Goal: Information Seeking & Learning: Stay updated

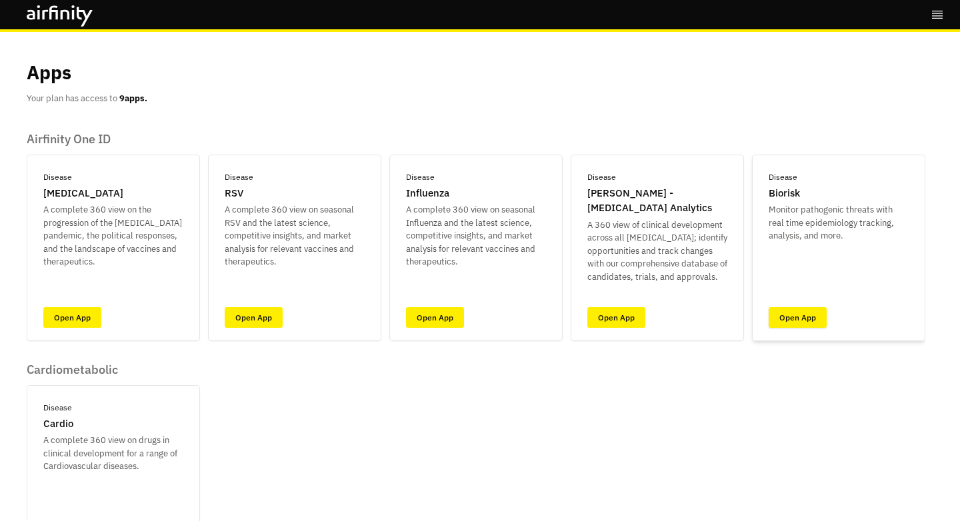
click at [807, 315] on link "Open App" at bounding box center [798, 317] width 58 height 21
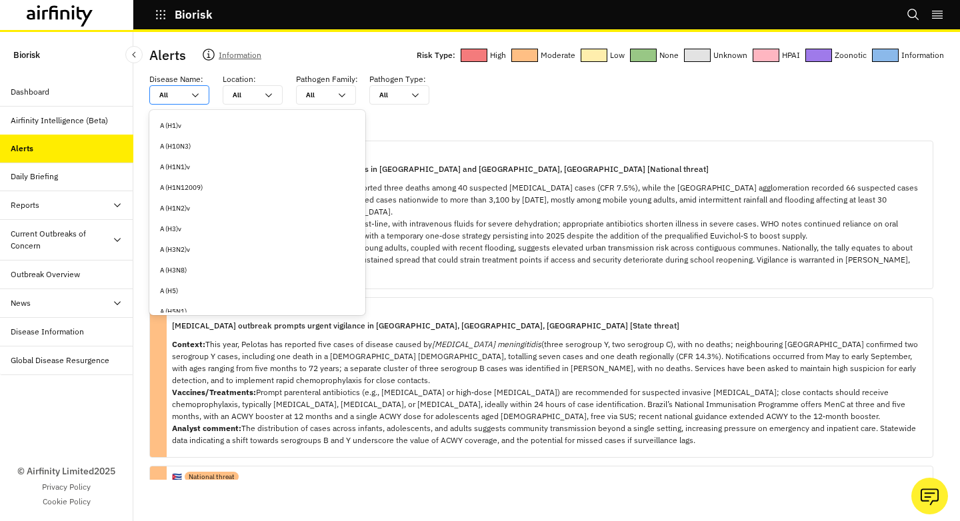
click at [196, 97] on icon at bounding box center [195, 95] width 11 height 11
click at [215, 285] on div "[MEDICAL_DATA]" at bounding box center [257, 286] width 195 height 10
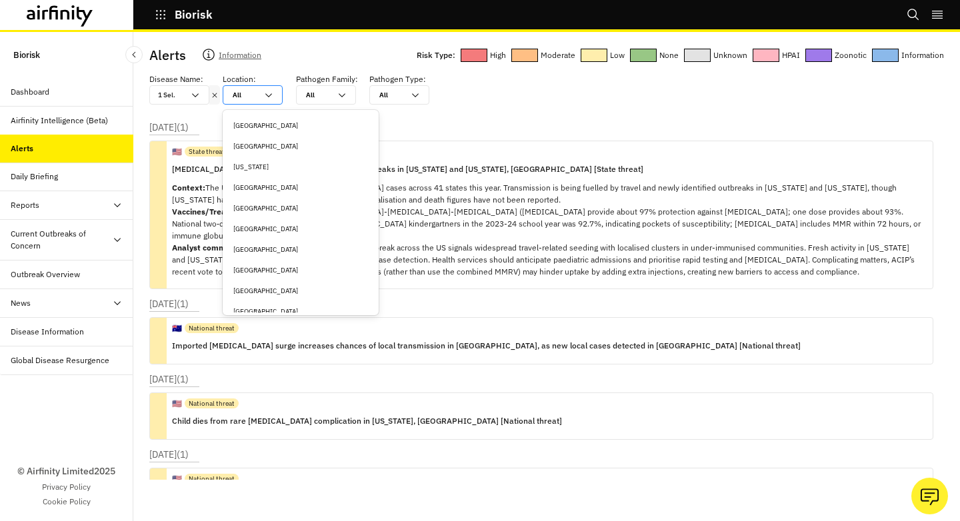
click at [281, 95] on div "All All" at bounding box center [253, 94] width 60 height 19
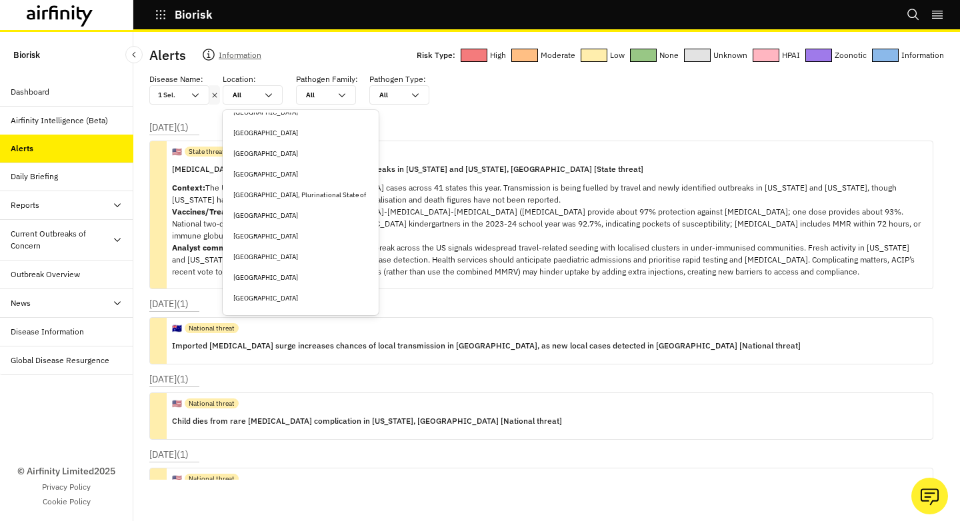
scroll to position [293, 0]
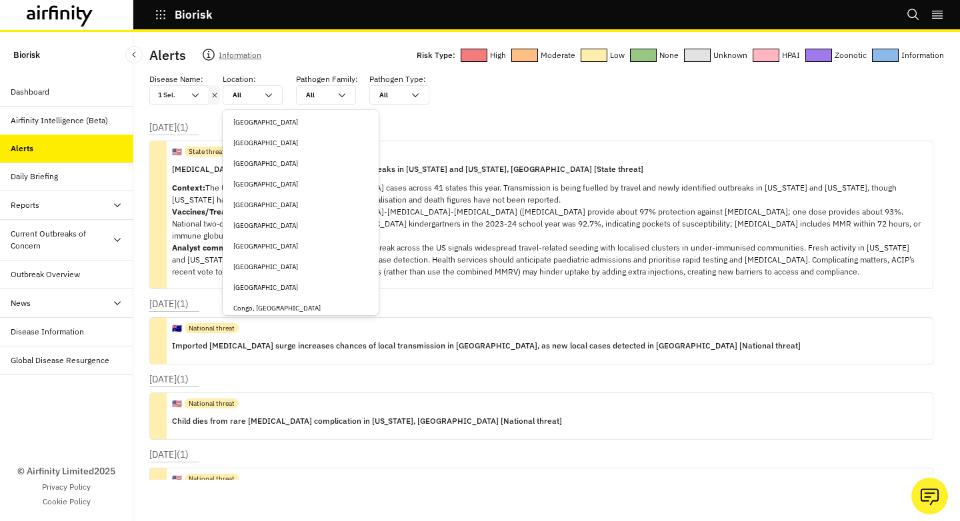
click at [275, 219] on div "[GEOGRAPHIC_DATA]" at bounding box center [300, 225] width 151 height 21
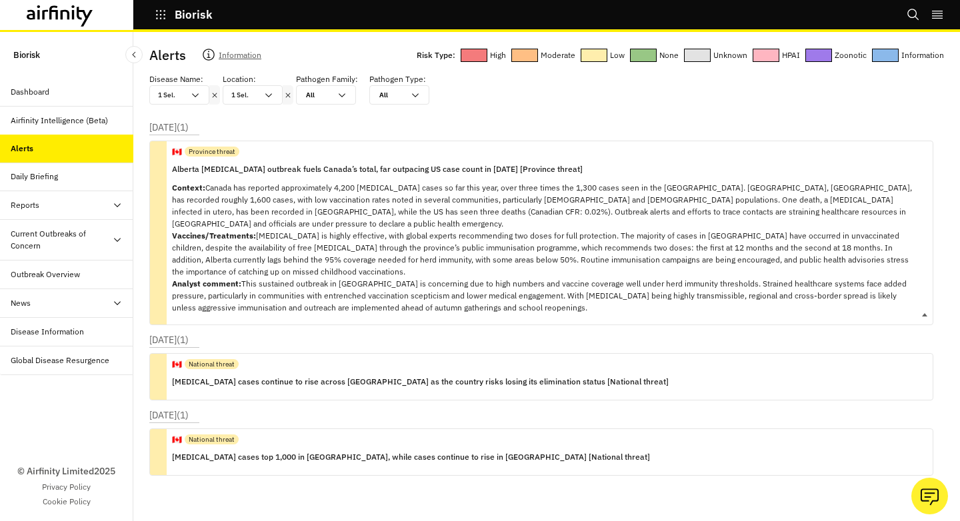
copy p "[MEDICAL_DATA] is highly effective, with global experts recommending two doses …"
drag, startPoint x: 259, startPoint y: 222, endPoint x: 339, endPoint y: 258, distance: 88.3
click at [339, 258] on p "Context: Canada has reported approximately 4,200 [MEDICAL_DATA] cases so far th…" at bounding box center [547, 248] width 750 height 132
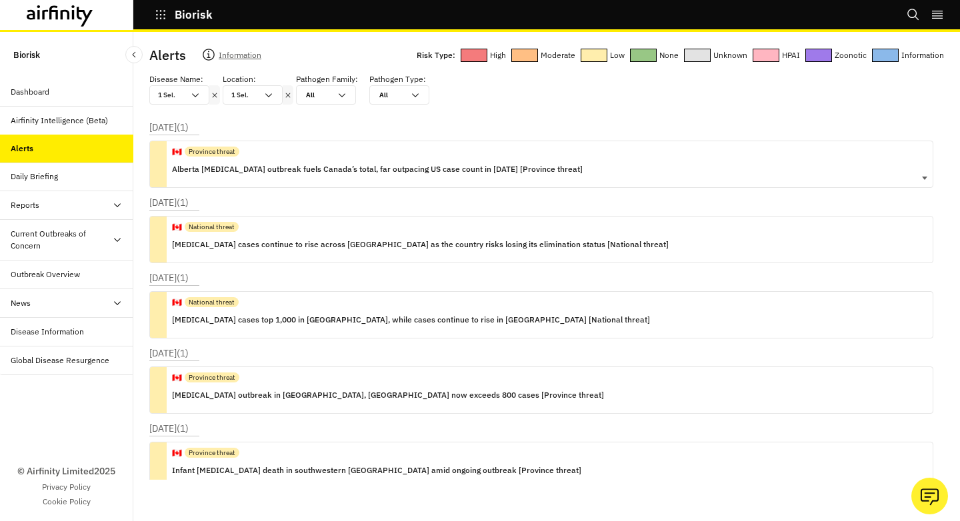
click at [727, 182] on div "🇨🇦 Province threat Alberta [MEDICAL_DATA] outbreak fuels Canada’s total, far ou…" at bounding box center [541, 164] width 784 height 47
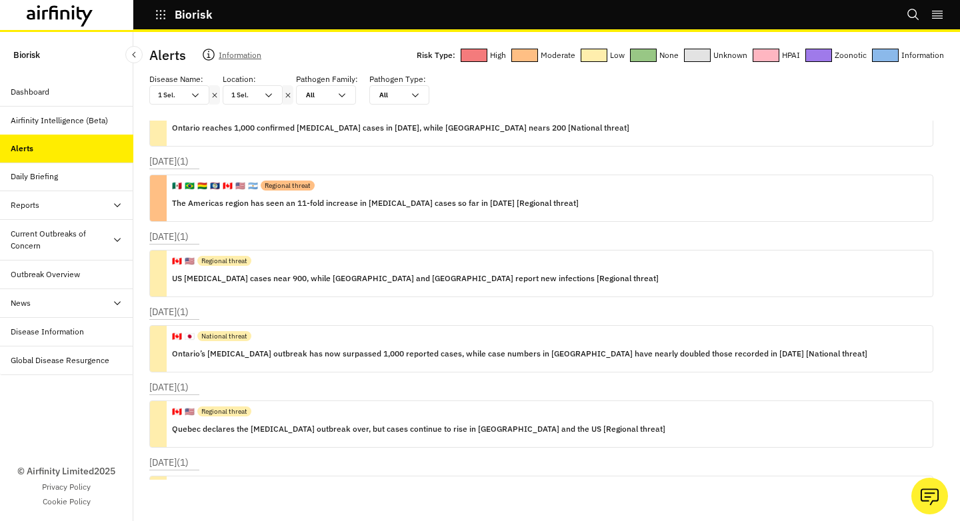
scroll to position [1105, 0]
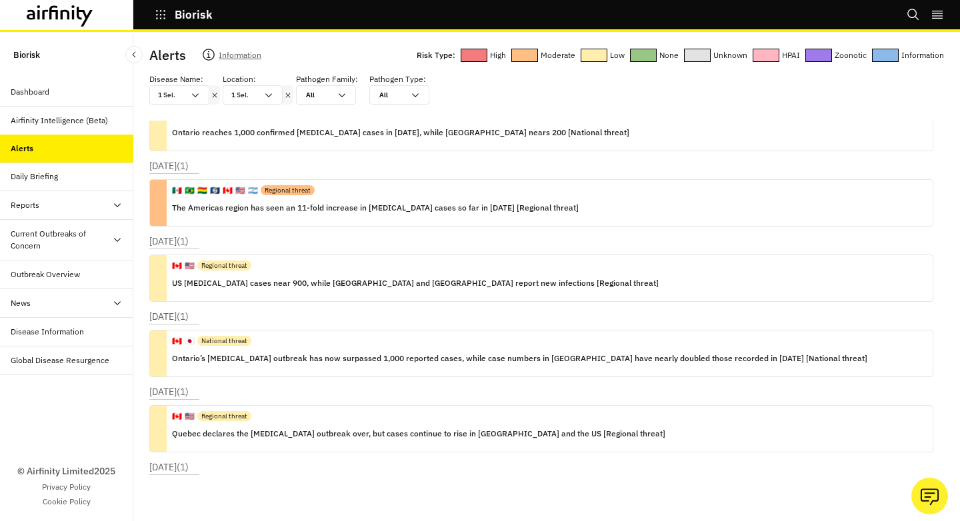
click at [284, 97] on icon at bounding box center [287, 95] width 9 height 11
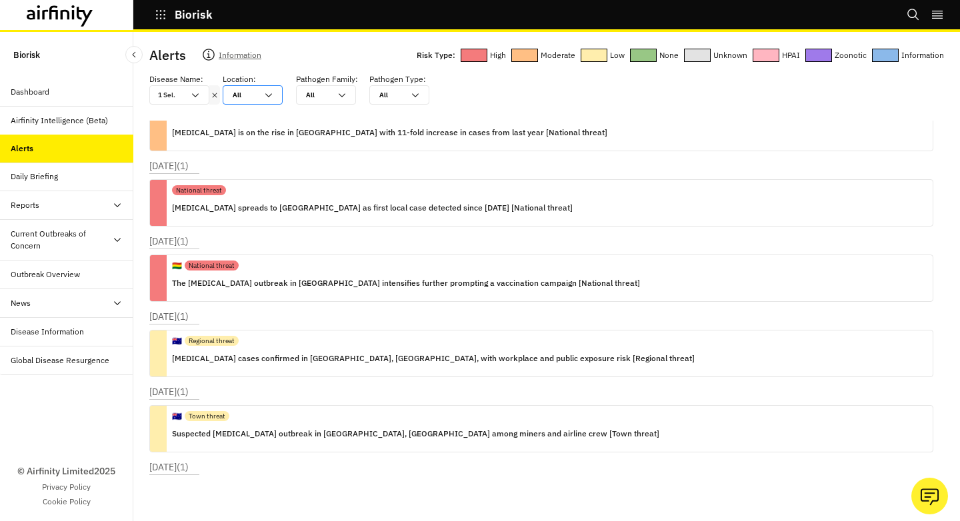
click at [271, 94] on icon at bounding box center [268, 95] width 11 height 11
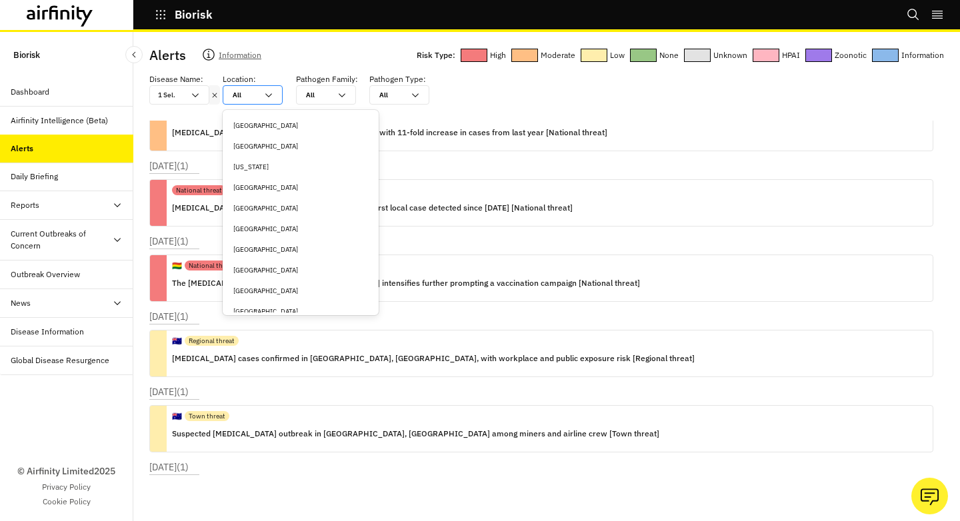
click at [665, 113] on div "Alerts Information Risk Type: High Moderate Low None Unknown HPAI Zoonotic Info…" at bounding box center [546, 262] width 795 height 435
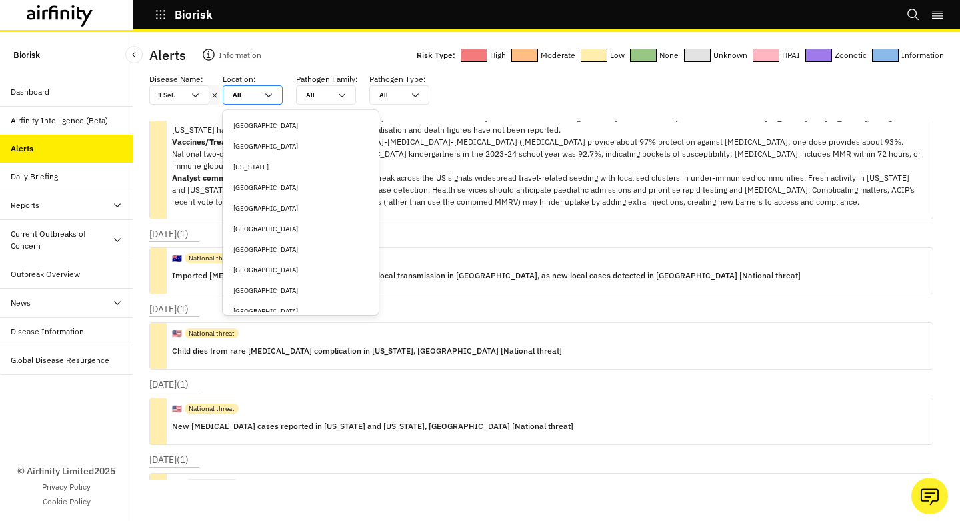
scroll to position [0, 0]
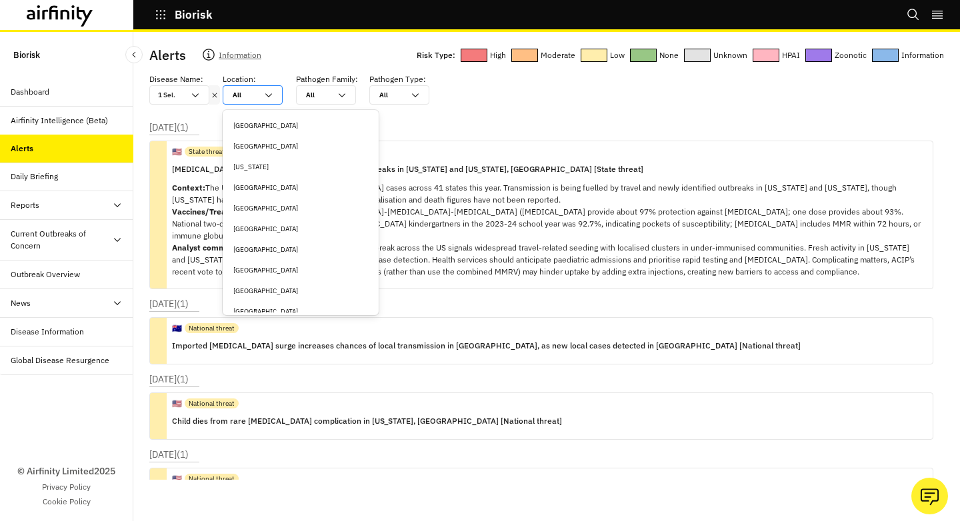
click at [602, 124] on div "[DATE] ( 1 ) 🇺🇸 State threat [MEDICAL_DATA] cases climb to 1,514 amid fresh out…" at bounding box center [546, 205] width 795 height 169
click at [265, 101] on div "All All" at bounding box center [253, 94] width 60 height 19
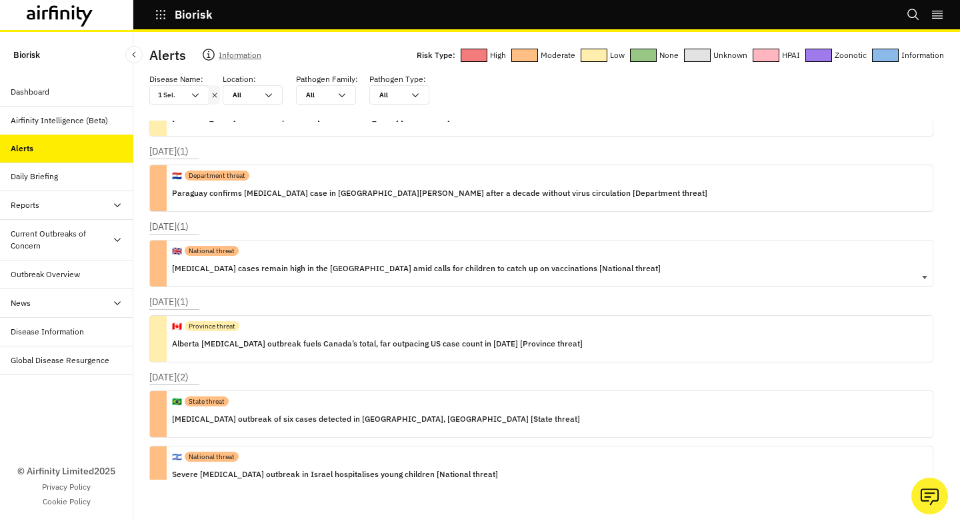
scroll to position [803, 0]
click at [267, 98] on icon at bounding box center [268, 95] width 11 height 11
click at [421, 124] on div "🇦🇺 State threat [MEDICAL_DATA] outbreak reported in [GEOGRAPHIC_DATA] [State th…" at bounding box center [541, 112] width 784 height 47
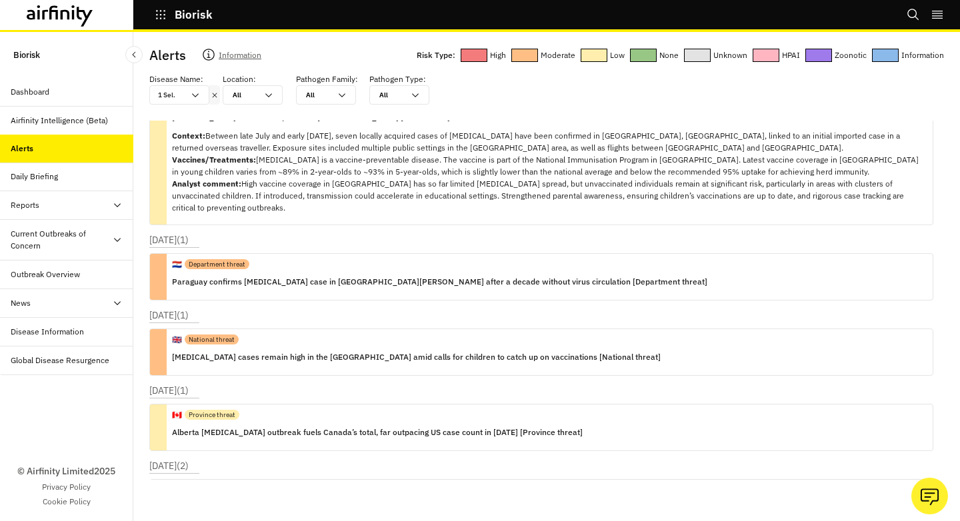
click at [270, 107] on div "Alerts Information Risk Type: High Moderate Low None Unknown HPAI Zoonotic Info…" at bounding box center [546, 262] width 795 height 435
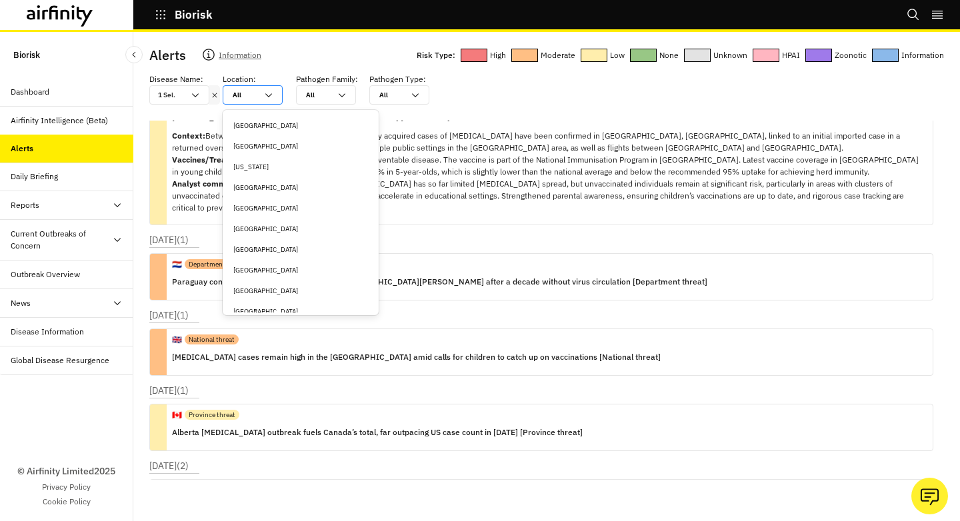
click at [270, 103] on div "All All" at bounding box center [253, 94] width 60 height 19
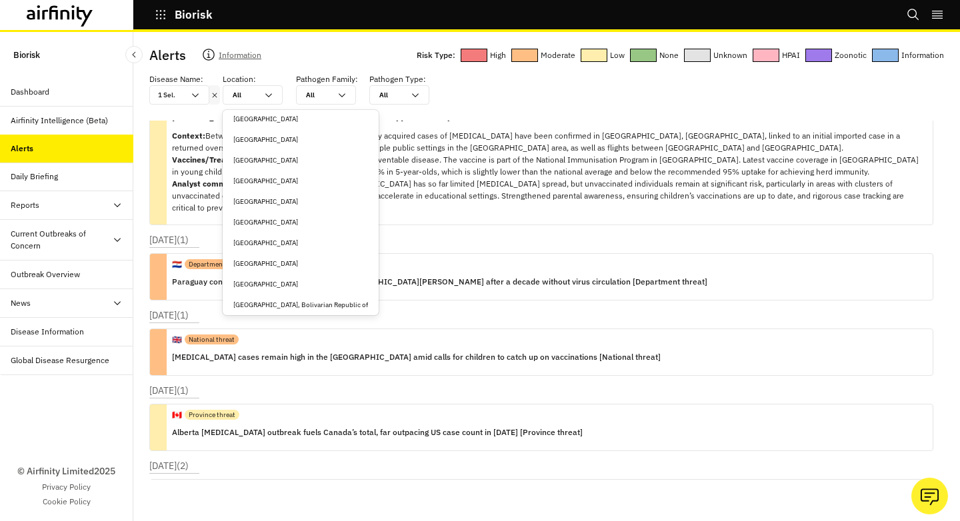
scroll to position [1567, 0]
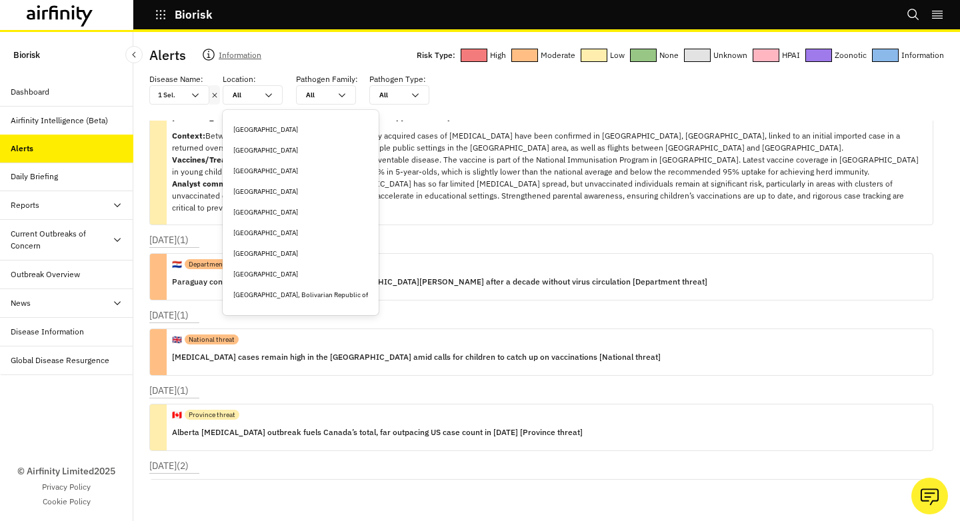
click at [285, 246] on div "[GEOGRAPHIC_DATA]" at bounding box center [300, 253] width 151 height 21
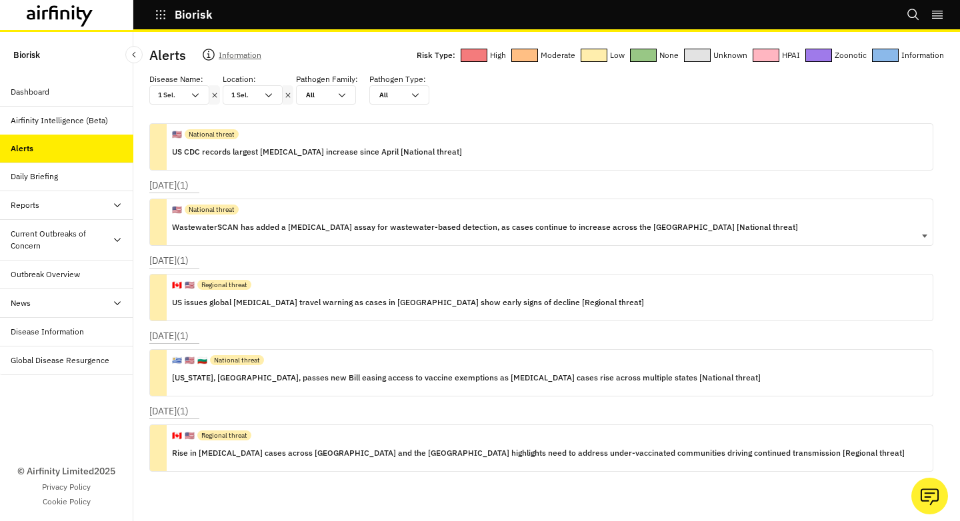
scroll to position [856, 0]
